Goal: Task Accomplishment & Management: Complete application form

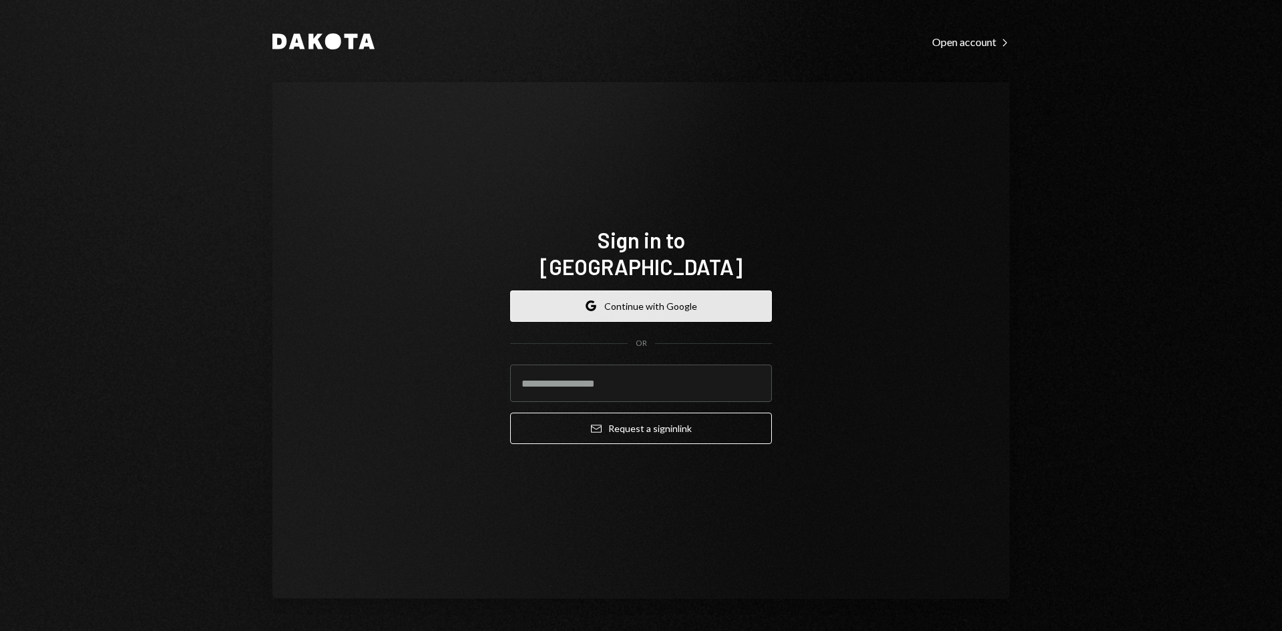
click at [583, 291] on button "Google Continue with Google" at bounding box center [641, 306] width 262 height 31
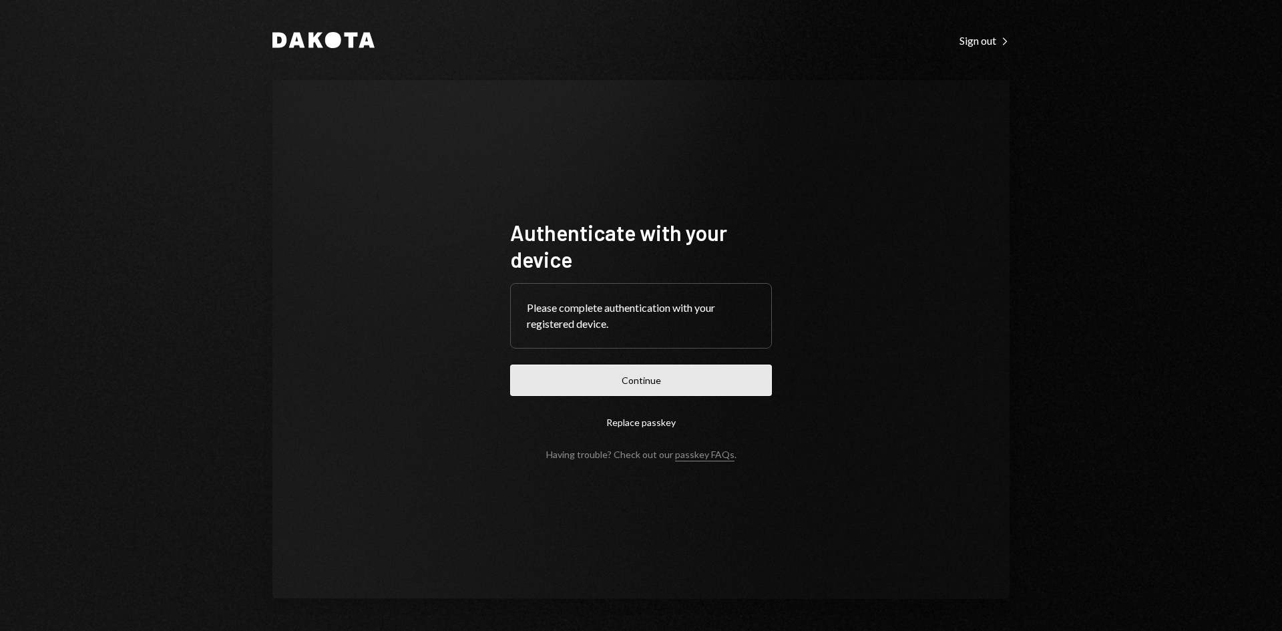
click at [611, 375] on button "Continue" at bounding box center [641, 380] width 262 height 31
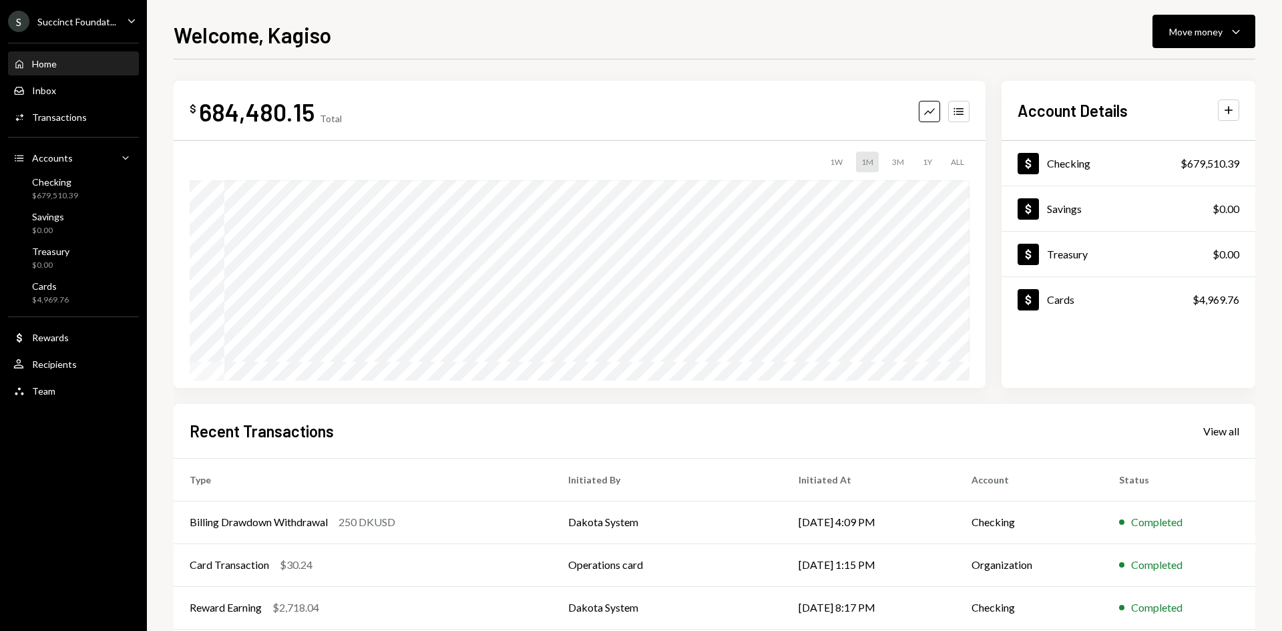
click at [106, 24] on div "Succinct Foundat..." at bounding box center [76, 21] width 79 height 11
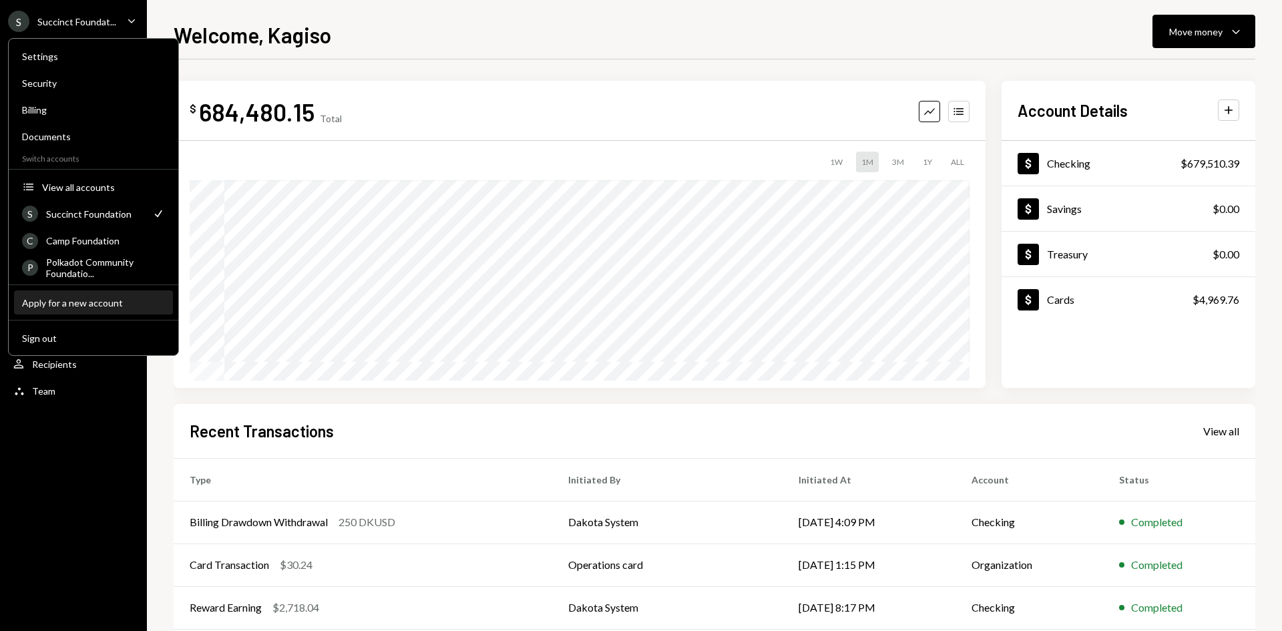
click at [111, 304] on div "Apply for a new account" at bounding box center [93, 302] width 143 height 11
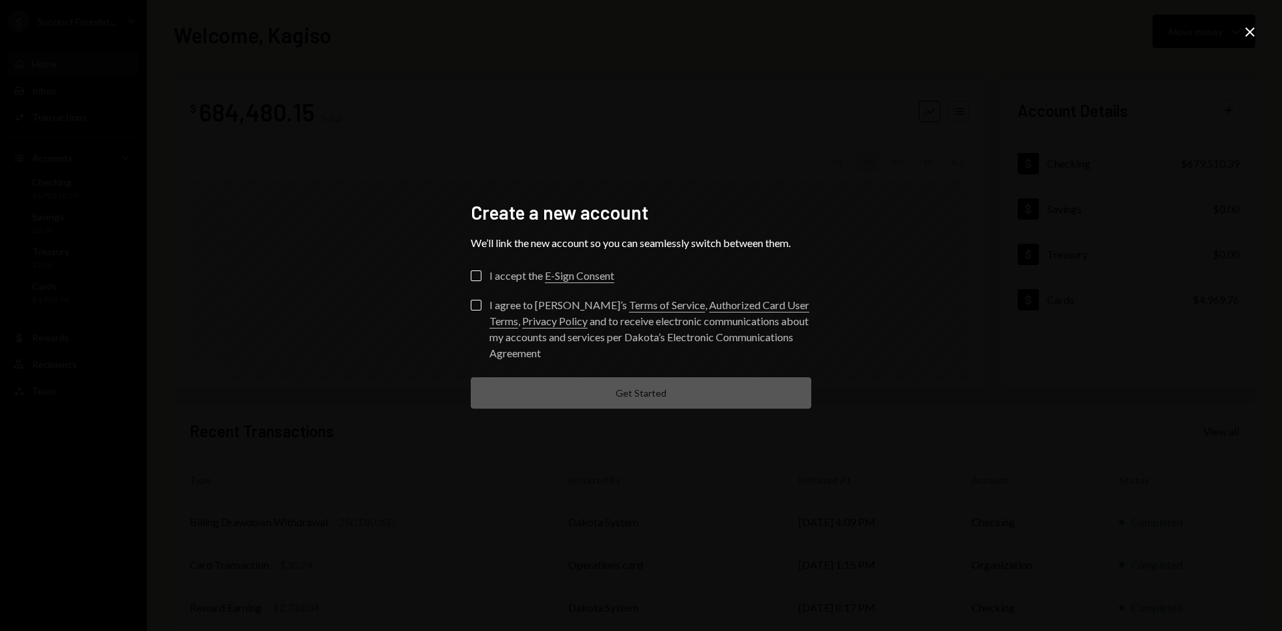
click at [493, 271] on div "I accept the E-Sign Consent" at bounding box center [552, 276] width 125 height 16
click at [482, 271] on button "I accept the E-Sign Consent" at bounding box center [476, 276] width 11 height 11
click at [472, 304] on button "I agree to Dakota’s Terms of Service , Authorized Card User Terms , Privacy Pol…" at bounding box center [476, 305] width 11 height 11
